Goal: Task Accomplishment & Management: Manage account settings

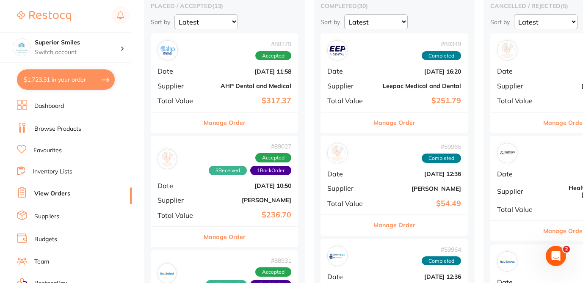
scroll to position [203, 0]
checkbox input "false"
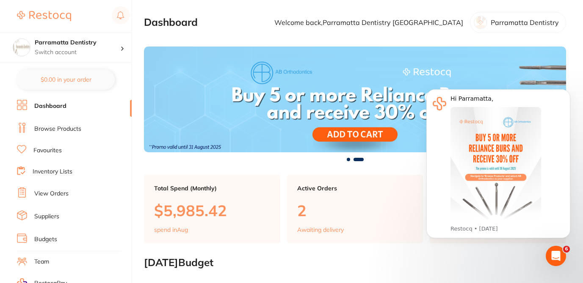
click at [77, 129] on link "Browse Products" at bounding box center [57, 129] width 47 height 8
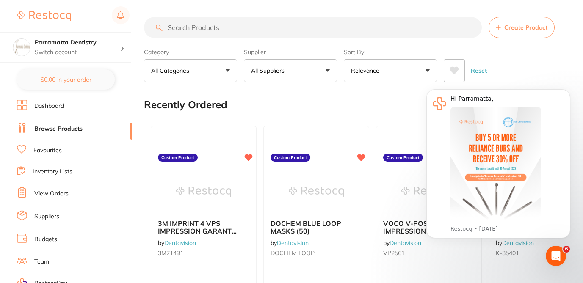
click at [171, 29] on input "search" at bounding box center [313, 27] width 338 height 21
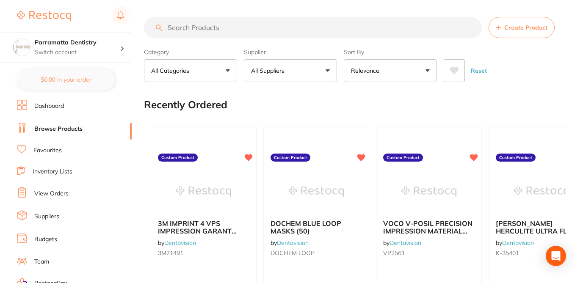
paste input "(APFF7791"
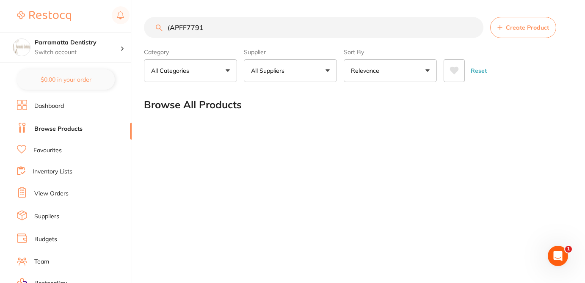
click at [170, 28] on input "(APFF7791" at bounding box center [313, 27] width 339 height 21
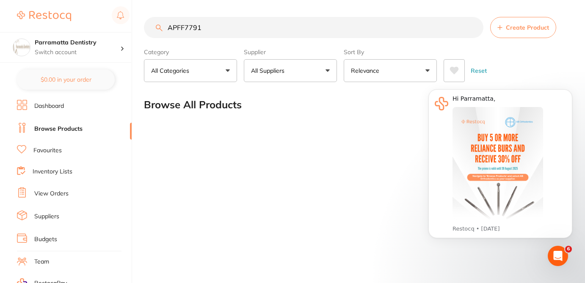
type input "APFF7791"
click at [530, 69] on div "Reset" at bounding box center [502, 67] width 118 height 30
click at [56, 197] on link "View Orders" at bounding box center [51, 194] width 34 height 8
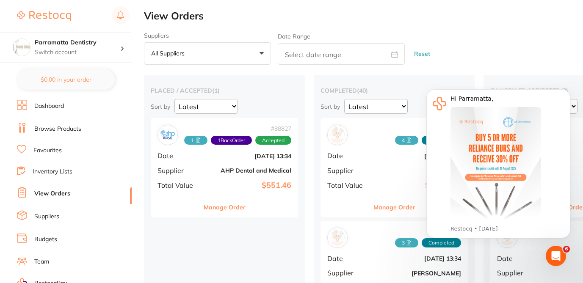
click at [385, 32] on div "Date Range" at bounding box center [341, 48] width 127 height 33
click at [506, 44] on div "Suppliers All suppliers +0 All suppliers 1122 Corp AB Orthodontics [PERSON_NAME…" at bounding box center [363, 48] width 439 height 33
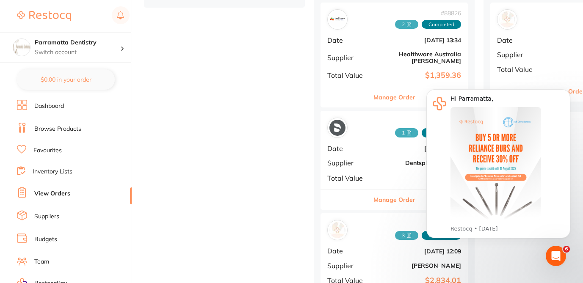
scroll to position [321, 0]
click at [397, 90] on button "Manage Order" at bounding box center [394, 97] width 42 height 20
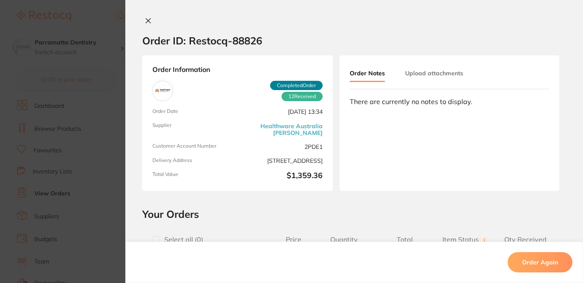
click at [220, 205] on div "Order ID: Restocq- 88826 Order Information 12 Received Completed Order Order Da…" at bounding box center [353, 150] width 457 height 266
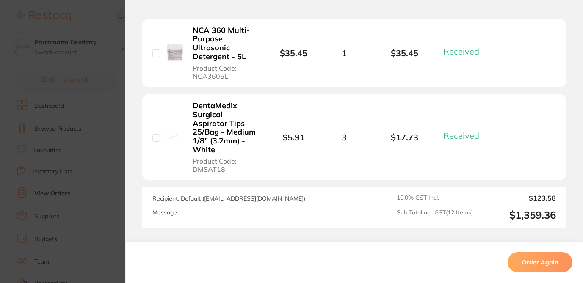
scroll to position [1117, 0]
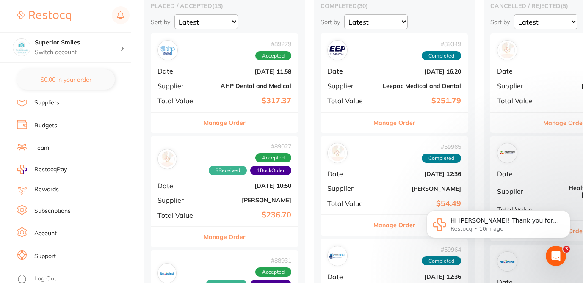
scroll to position [114, 0]
click at [56, 234] on link "Account" at bounding box center [45, 233] width 22 height 8
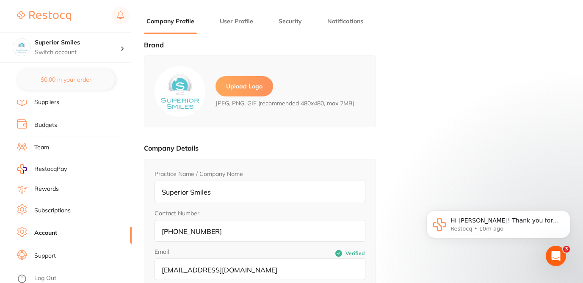
click at [403, 144] on div "Brand Upload Logo JPEG, PNG, GIF (recommended 480x480, max 2MB) Company Details…" at bounding box center [355, 182] width 422 height 283
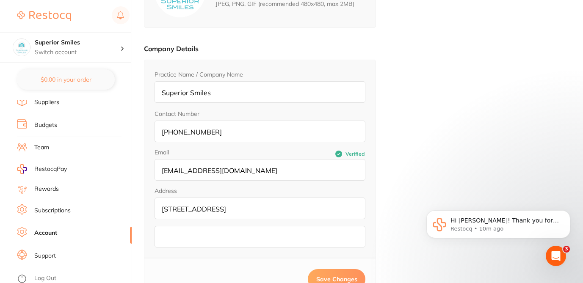
scroll to position [102, 0]
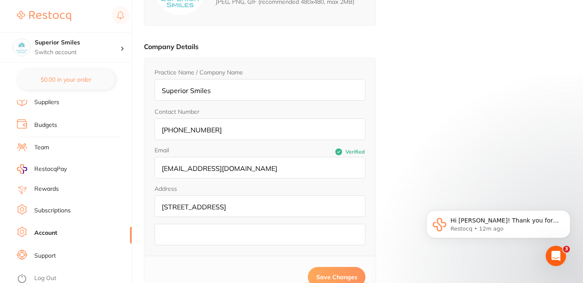
click at [195, 207] on input "44 Victoria Street, Hilton WA 6163" at bounding box center [259, 206] width 211 height 22
type input "44 Victor Street, Hilton WA 6163"
click at [324, 272] on button "Save Changes" at bounding box center [337, 277] width 58 height 20
click at [332, 275] on span "Save Changes" at bounding box center [336, 277] width 41 height 8
